Goal: Transaction & Acquisition: Purchase product/service

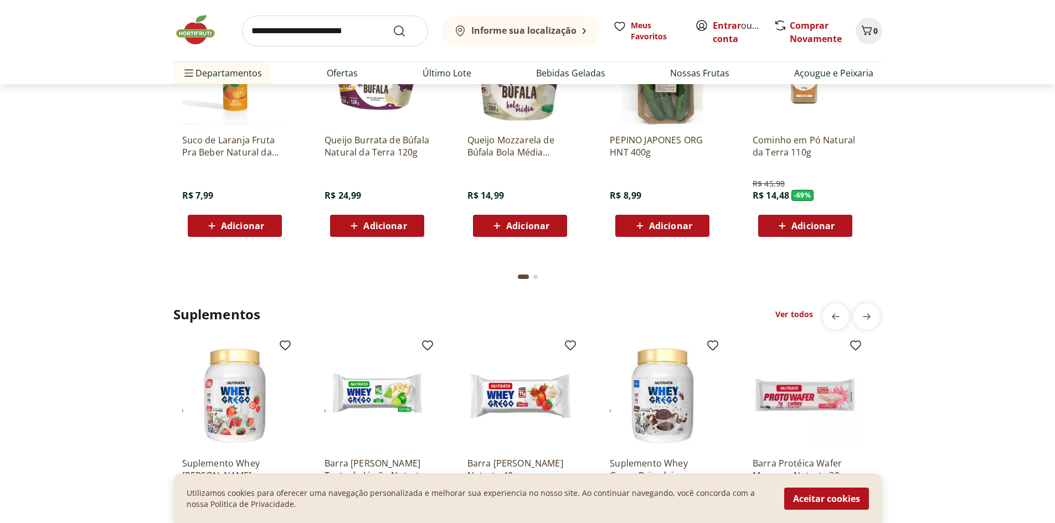
scroll to position [2437, 0]
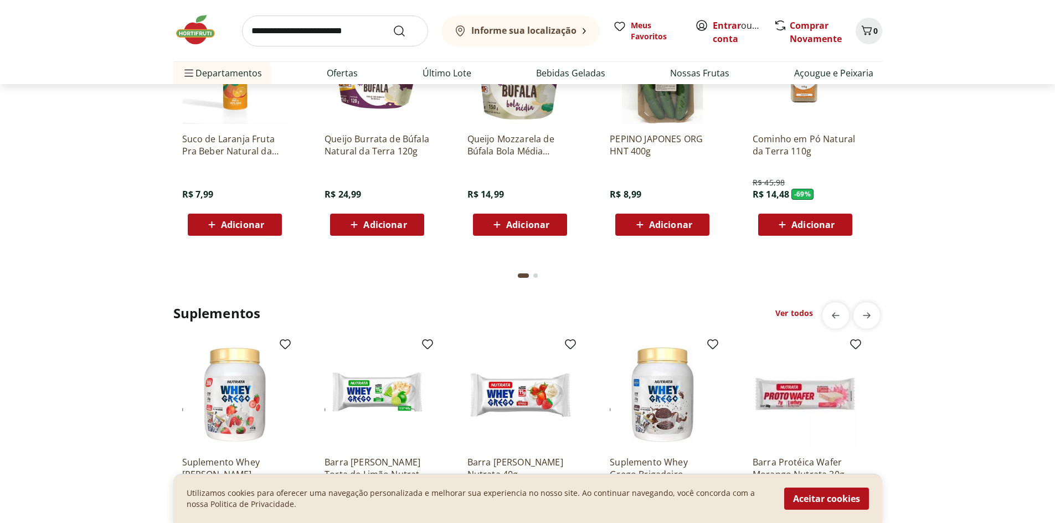
click at [540, 123] on img at bounding box center [519, 71] width 105 height 105
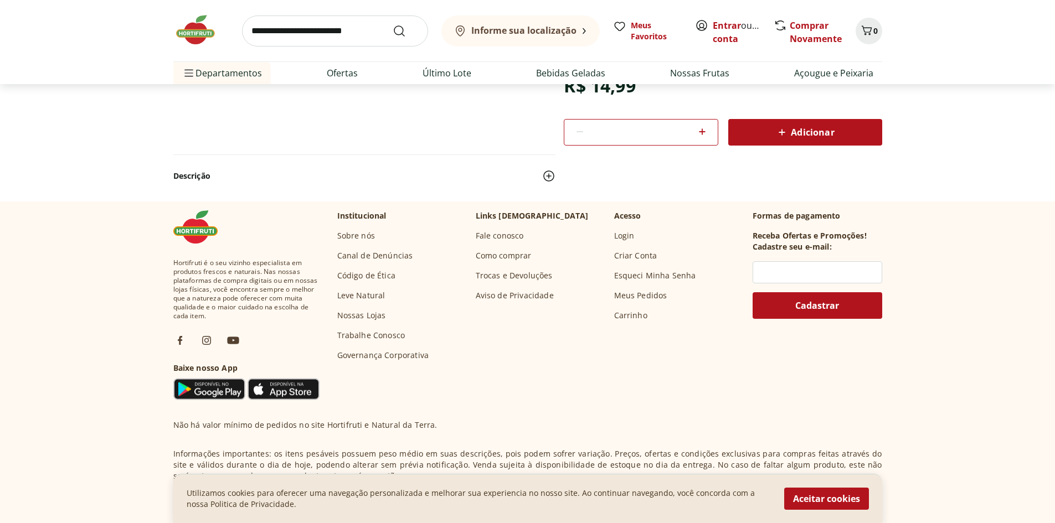
scroll to position [102, 0]
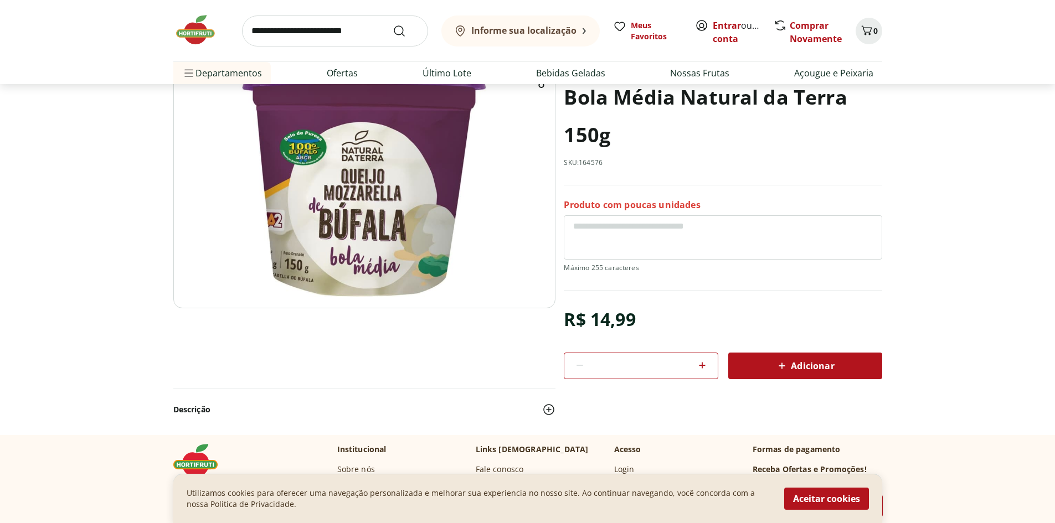
click at [819, 501] on button "Aceitar cookies" at bounding box center [826, 499] width 85 height 22
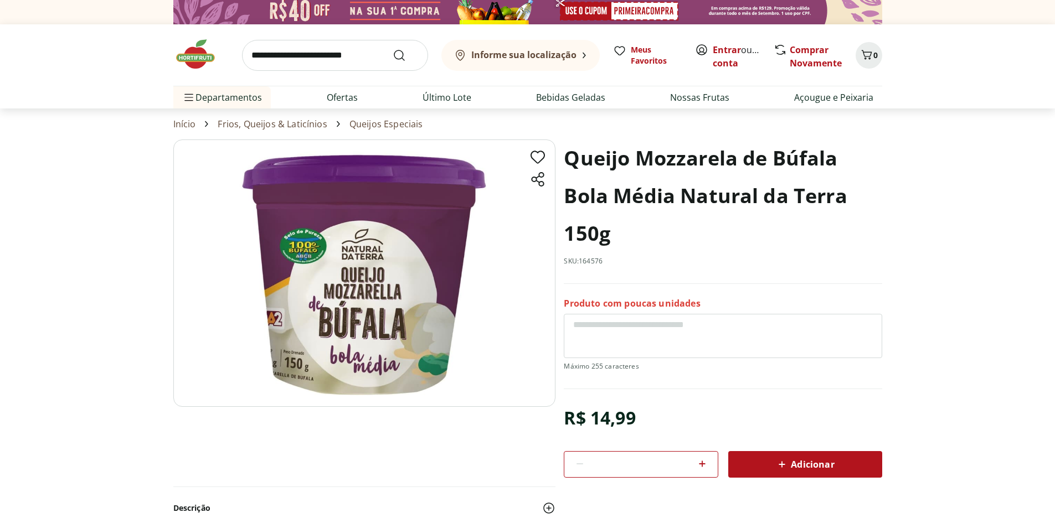
scroll to position [0, 0]
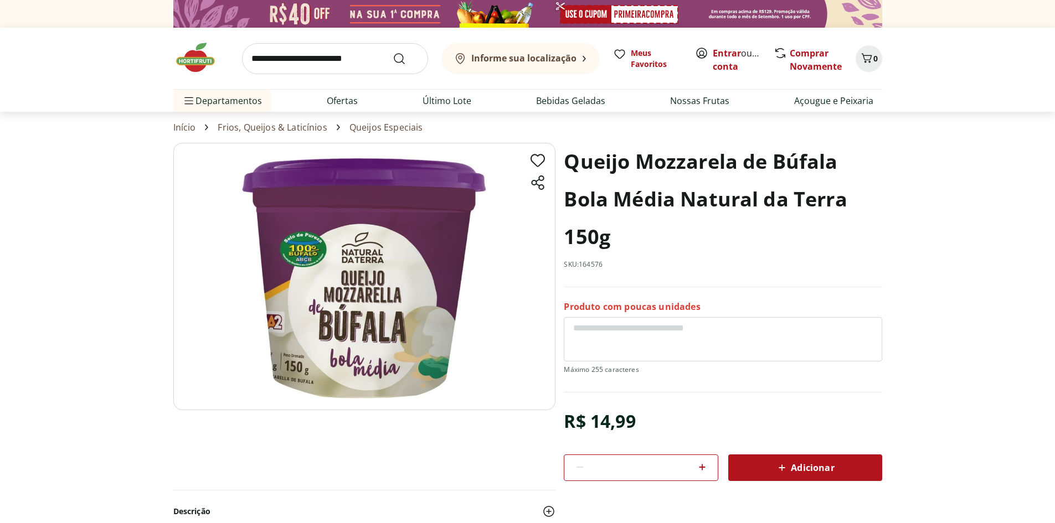
click at [722, 348] on textarea at bounding box center [723, 339] width 318 height 44
click at [32, 291] on section "Queijo Mozzarela de Búfala Bola Média Natural da Terra 150g SKU: 164576 Produto…" at bounding box center [527, 340] width 1055 height 394
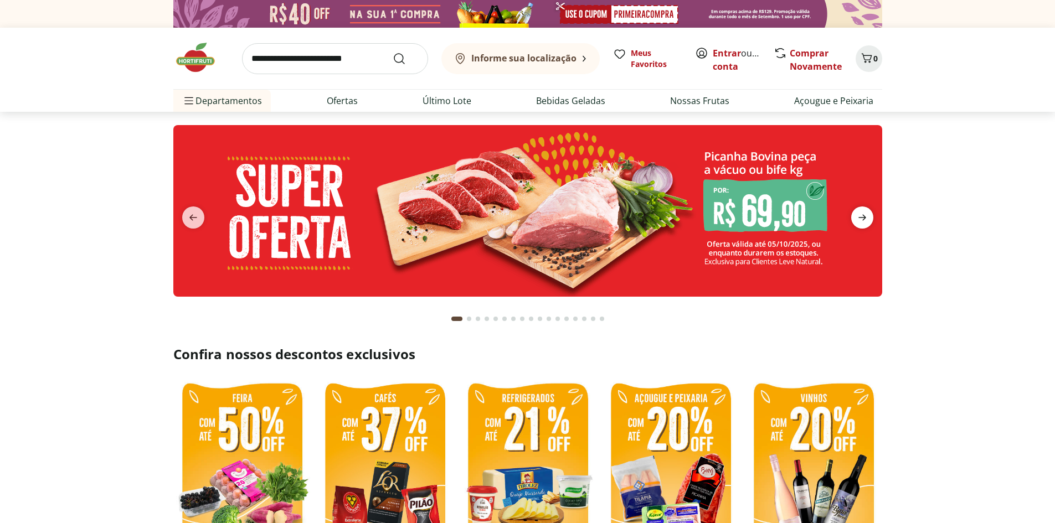
click at [871, 222] on span "next" at bounding box center [862, 218] width 22 height 22
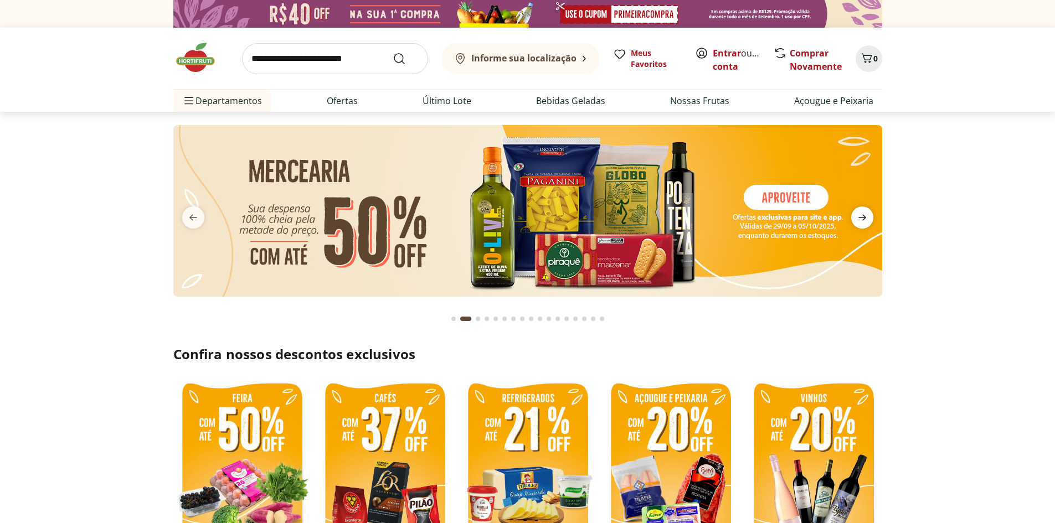
click at [870, 220] on span "next" at bounding box center [862, 218] width 22 height 22
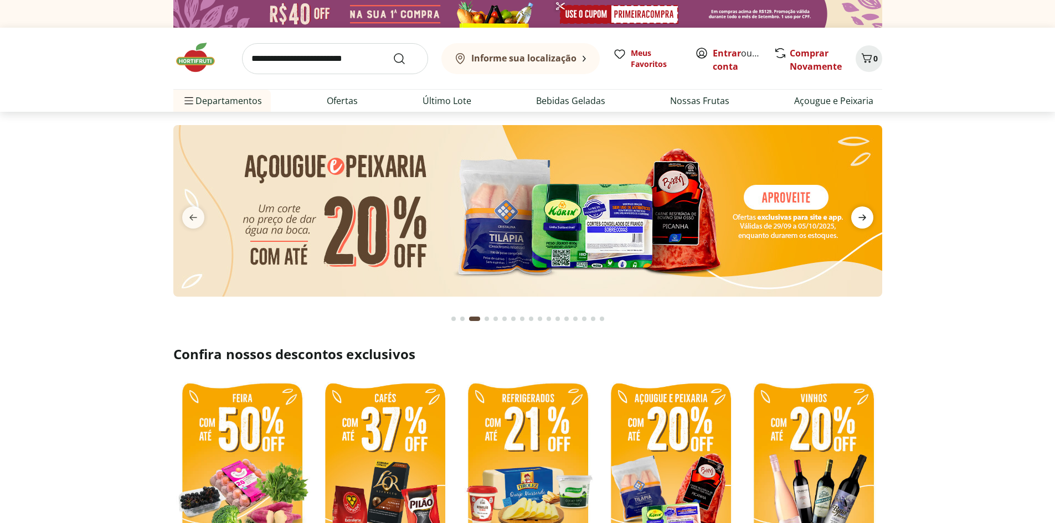
click at [871, 217] on span "next" at bounding box center [862, 218] width 22 height 22
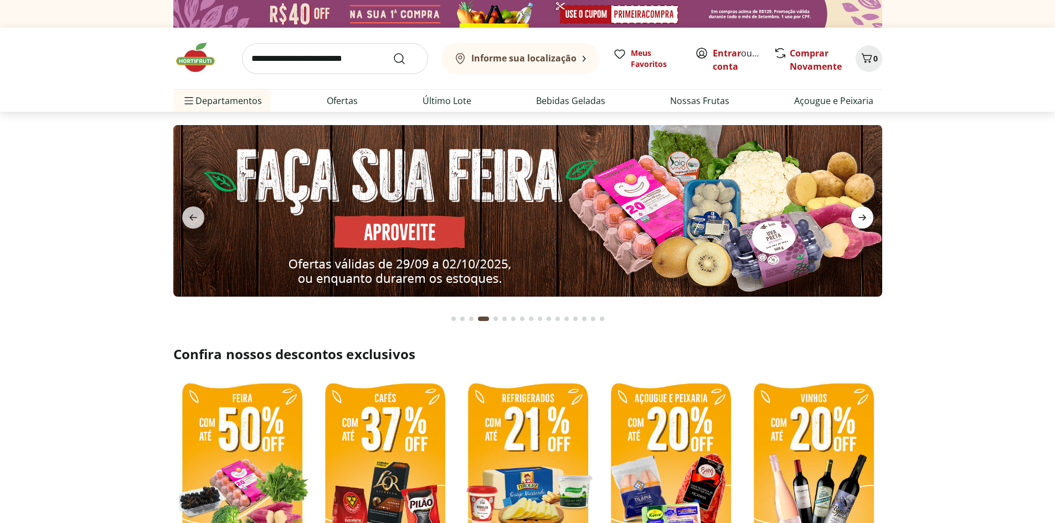
click at [870, 217] on span "next" at bounding box center [862, 218] width 22 height 22
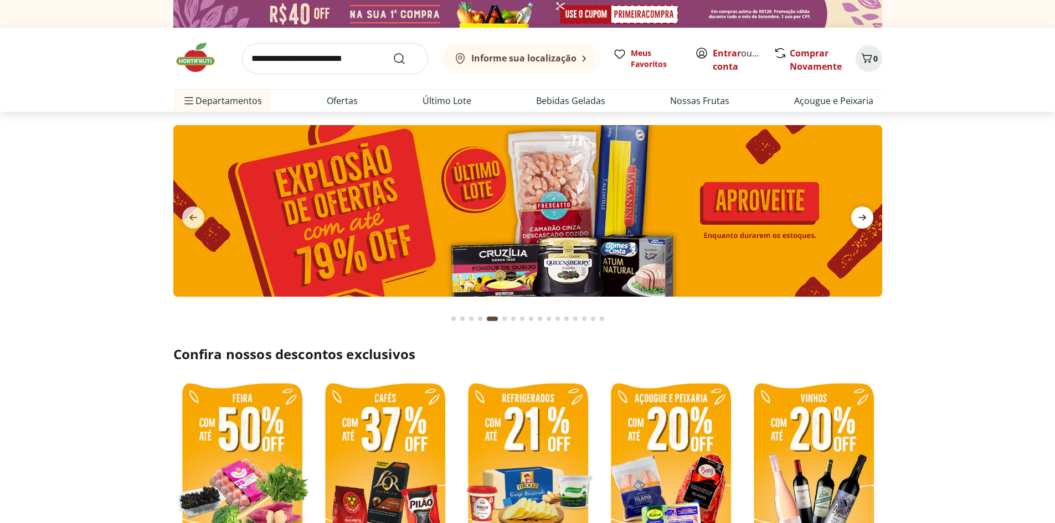
click at [870, 216] on span "next" at bounding box center [862, 218] width 22 height 22
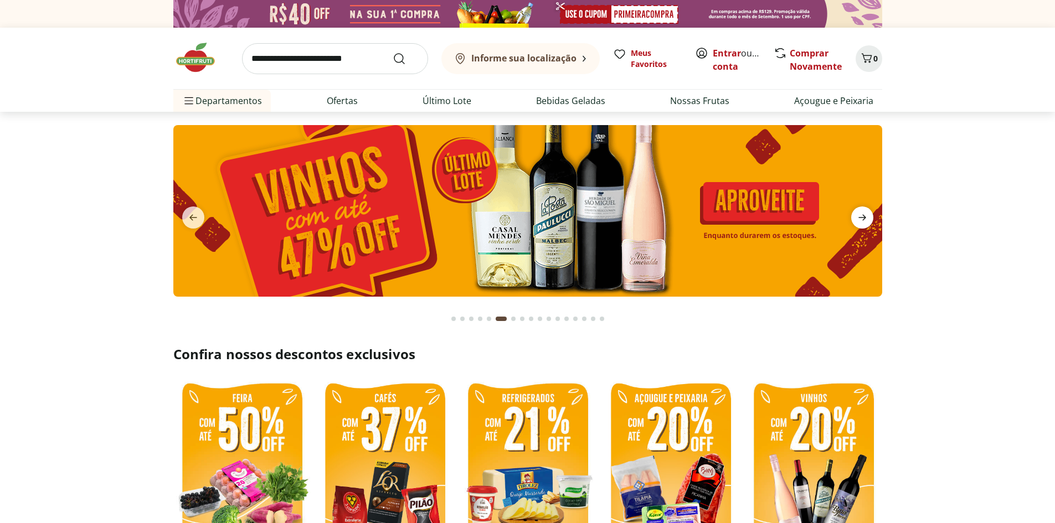
click at [870, 216] on span "next" at bounding box center [862, 218] width 22 height 22
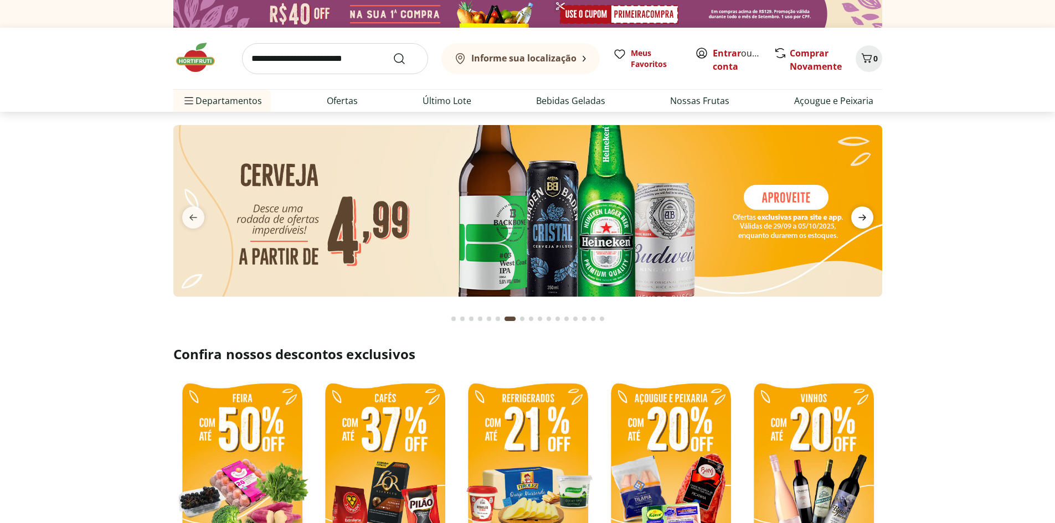
click at [869, 216] on span "next" at bounding box center [862, 218] width 22 height 22
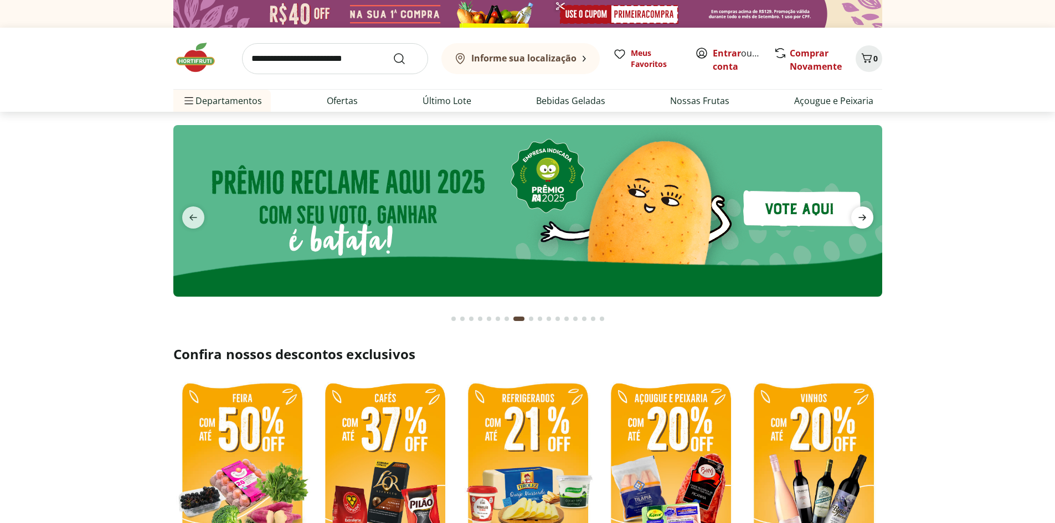
click at [869, 216] on span "next" at bounding box center [862, 218] width 22 height 22
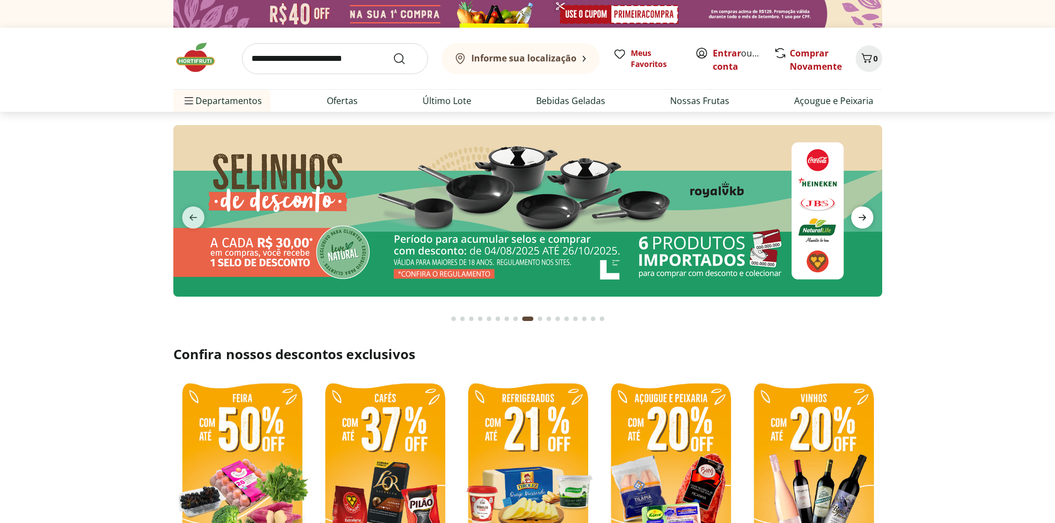
click at [869, 216] on span "next" at bounding box center [862, 218] width 22 height 22
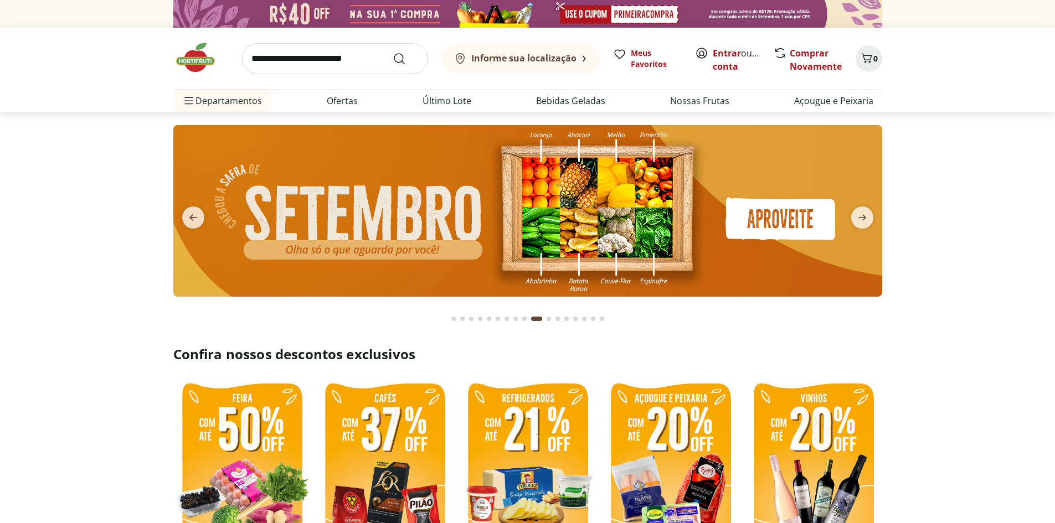
scroll to position [111, 0]
